Goal: Book appointment/travel/reservation

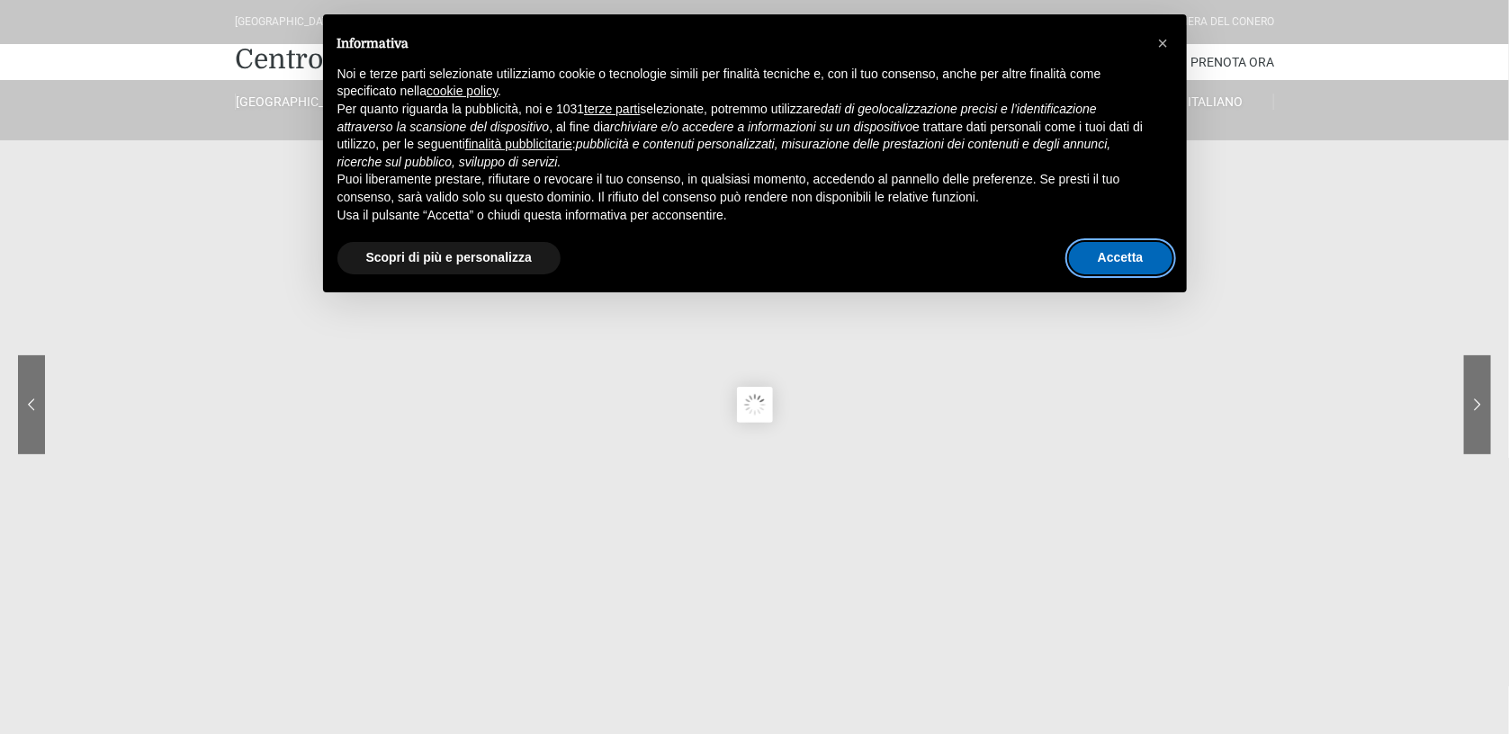
click at [1119, 269] on button "Accetta" at bounding box center [1120, 258] width 103 height 32
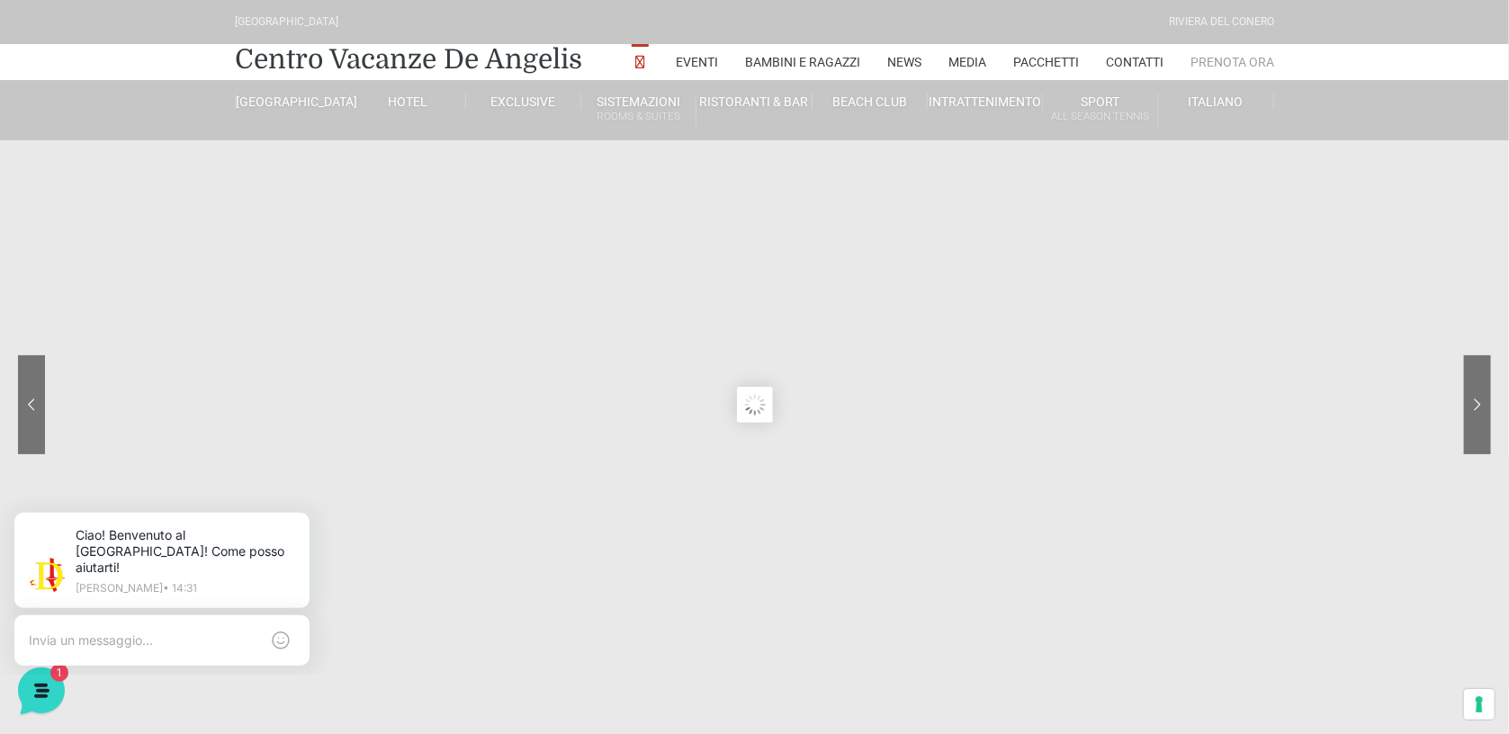
click at [1248, 58] on link "Prenota Ora" at bounding box center [1232, 62] width 84 height 36
drag, startPoint x: 231, startPoint y: 58, endPoint x: 588, endPoint y: 69, distance: 357.3
click at [588, 69] on div "Centro Vacanze De Angelis Eventi Miss Italia Cerimonie Team building Bambini e …" at bounding box center [755, 62] width 1053 height 36
drag, startPoint x: 587, startPoint y: 67, endPoint x: 453, endPoint y: 65, distance: 133.2
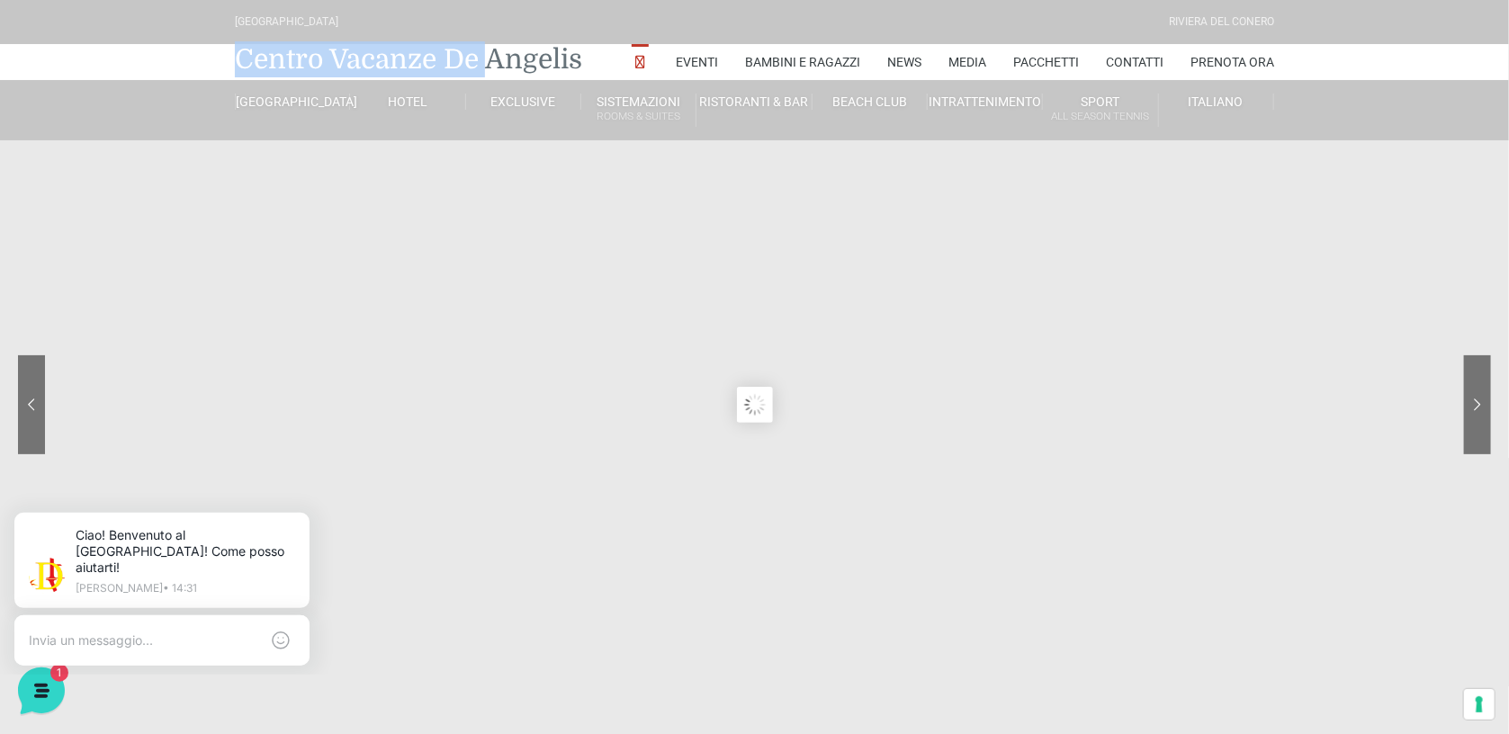
click at [453, 65] on div "Centro Vacanze De Angelis Eventi Miss Italia Cerimonie Team building Bambini e …" at bounding box center [755, 62] width 1053 height 36
click at [453, 65] on link "Centro Vacanze De Angelis" at bounding box center [408, 59] width 347 height 36
